Goal: Task Accomplishment & Management: Manage account settings

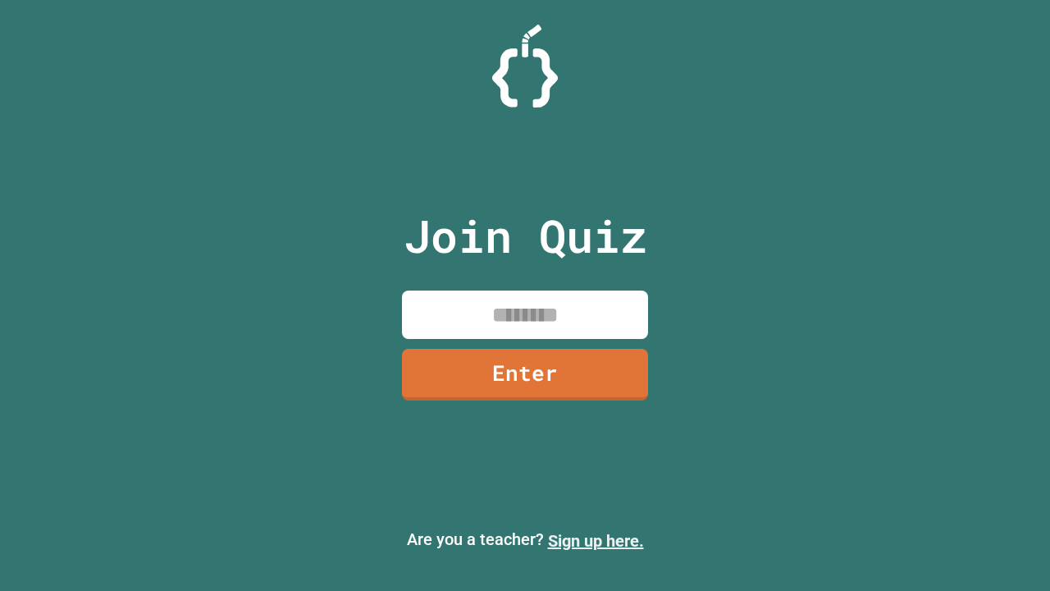
click at [596, 541] on link "Sign up here." at bounding box center [596, 541] width 96 height 20
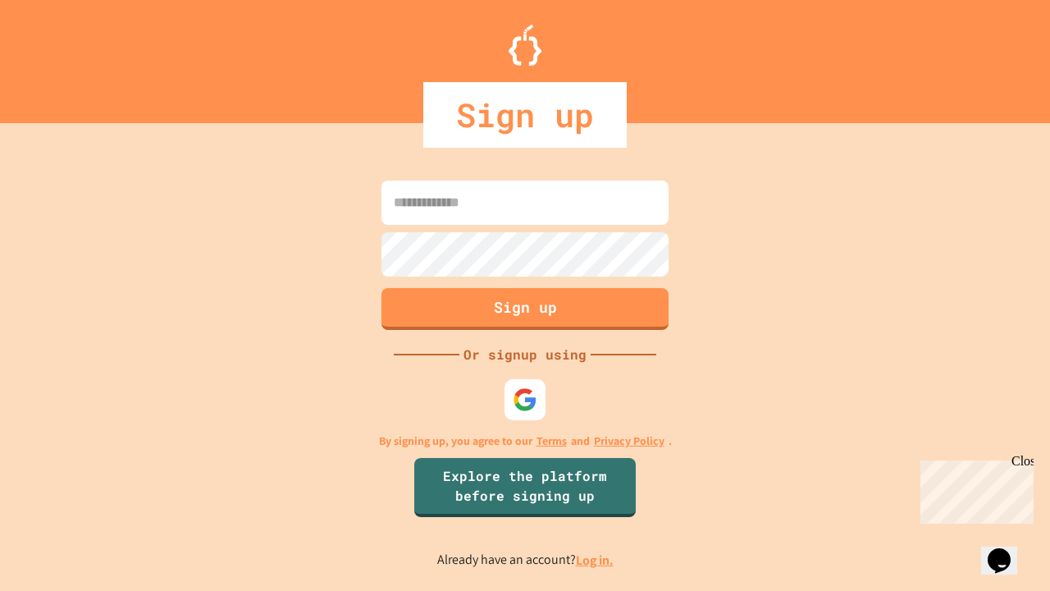
click at [596, 560] on link "Log in." at bounding box center [595, 559] width 38 height 17
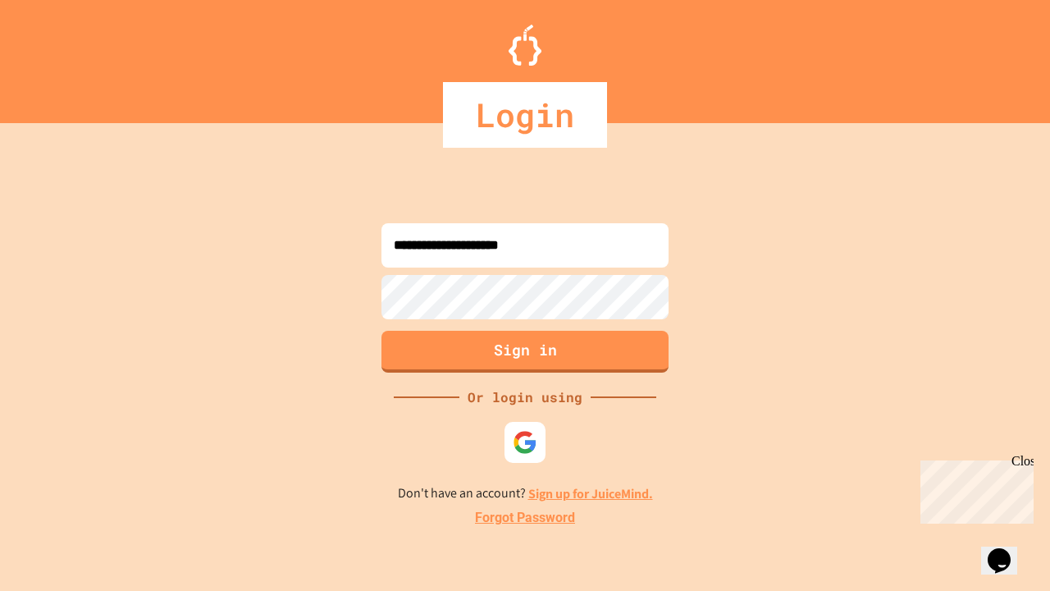
type input "**********"
